Goal: Information Seeking & Learning: Learn about a topic

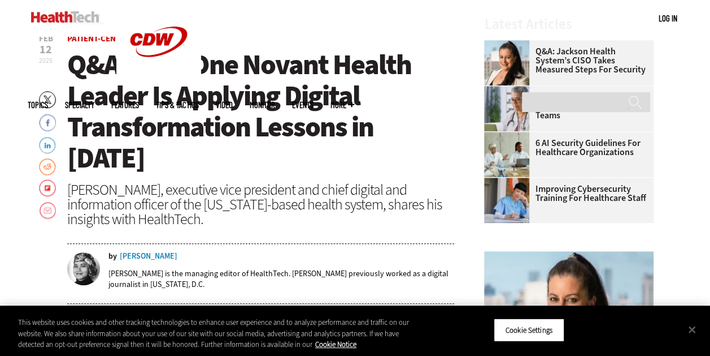
scroll to position [321, 0]
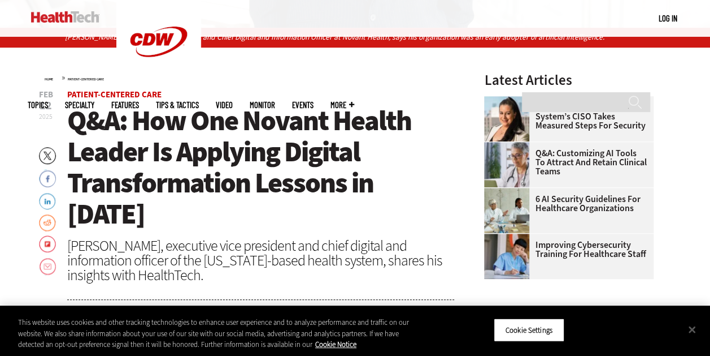
click at [270, 126] on span "Q&A: How One Novant Health Leader Is Applying Digital Transformation Lessons in…" at bounding box center [239, 167] width 344 height 131
click at [684, 324] on button "Close" at bounding box center [692, 329] width 25 height 25
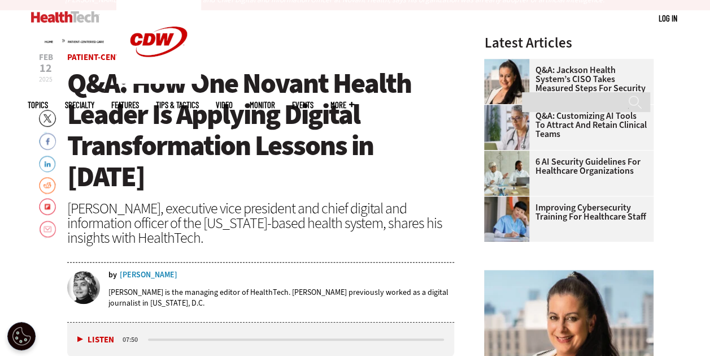
scroll to position [0, 0]
